Goal: Navigation & Orientation: Find specific page/section

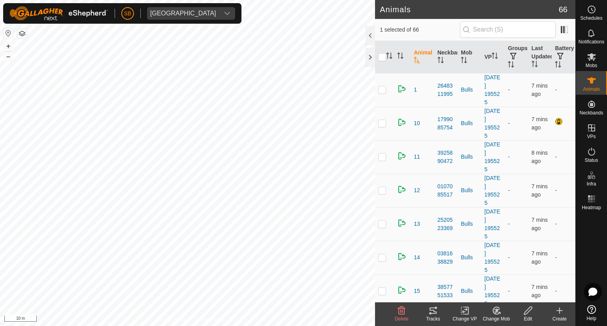
click at [437, 313] on icon at bounding box center [432, 310] width 9 height 9
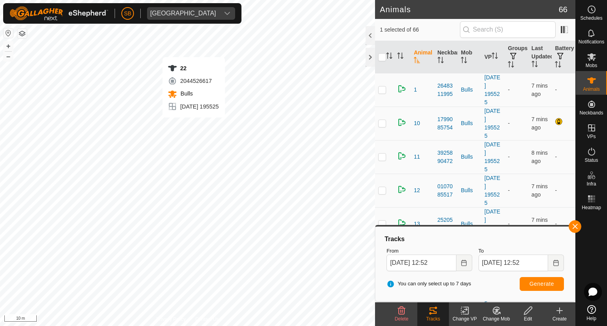
checkbox input "true"
checkbox input "false"
click at [441, 320] on div "Tracks" at bounding box center [433, 319] width 32 height 7
click at [432, 315] on icon at bounding box center [432, 310] width 9 height 9
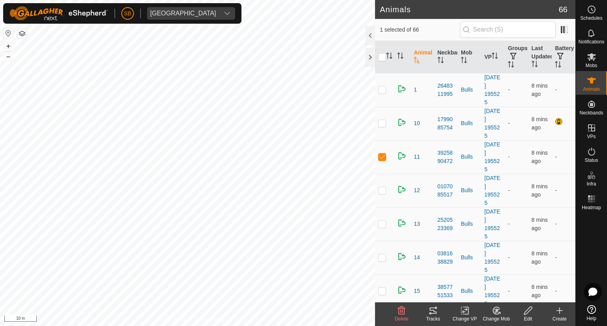
click at [433, 315] on icon at bounding box center [432, 310] width 9 height 9
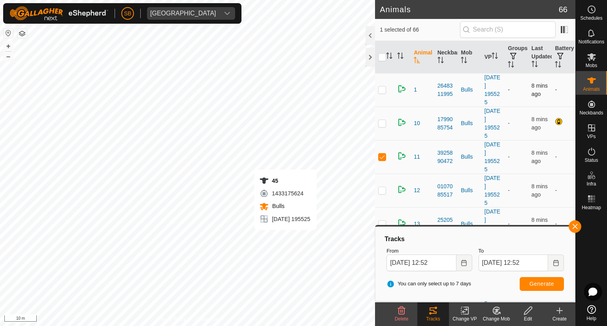
checkbox input "false"
checkbox input "true"
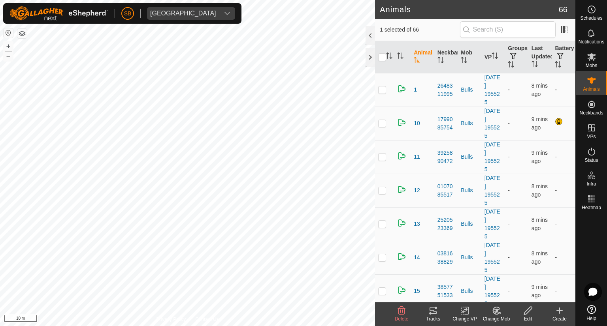
click at [434, 316] on div "Tracks" at bounding box center [433, 319] width 32 height 7
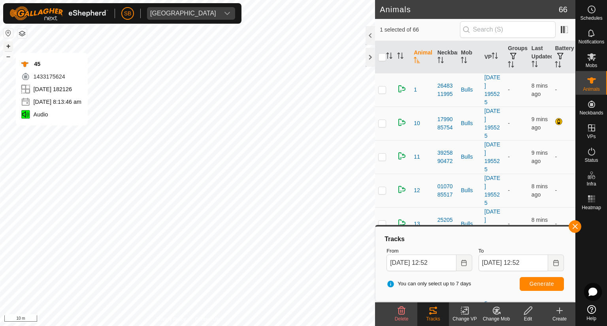
click at [6, 45] on button "+" at bounding box center [8, 45] width 9 height 9
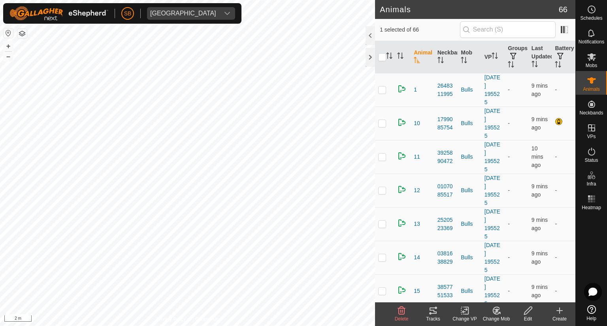
click at [430, 318] on div "Tracks" at bounding box center [433, 319] width 32 height 7
